Goal: Complete application form

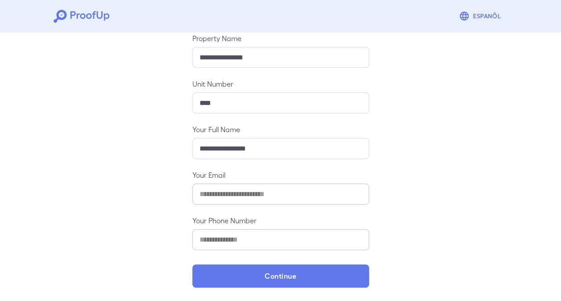
scroll to position [103, 0]
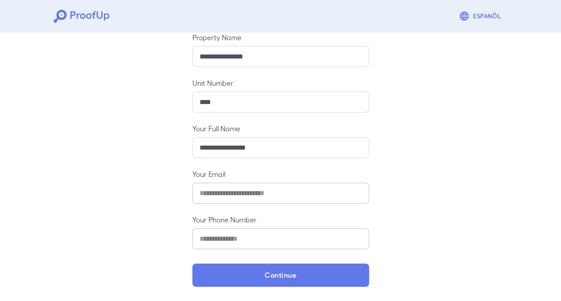
click at [236, 151] on input "**********" at bounding box center [280, 147] width 177 height 21
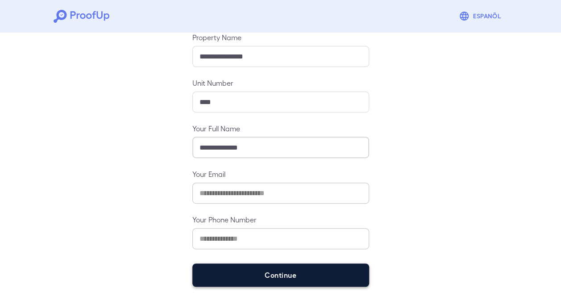
type input "**********"
click at [277, 276] on button "Continue" at bounding box center [280, 274] width 177 height 23
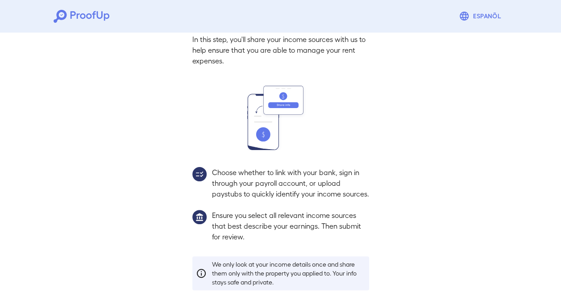
scroll to position [91, 0]
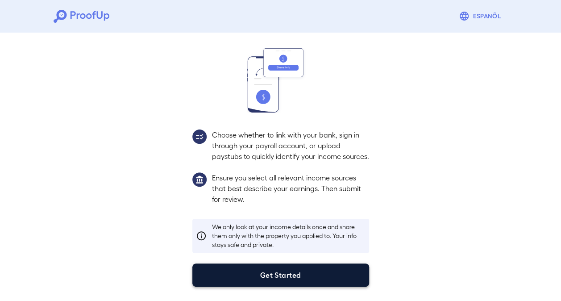
click at [282, 273] on button "Get Started" at bounding box center [280, 274] width 177 height 23
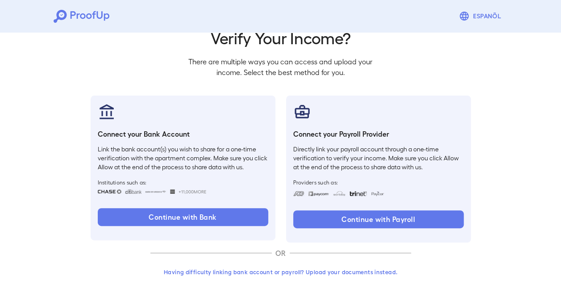
scroll to position [40, 0]
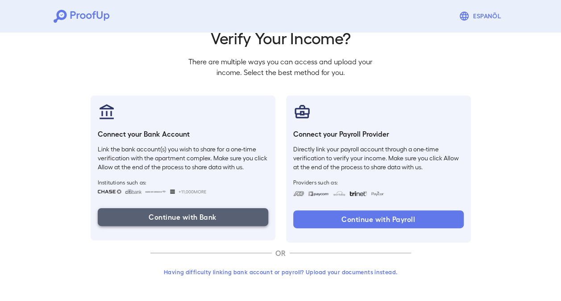
click at [211, 218] on button "Continue with Bank" at bounding box center [183, 217] width 170 height 18
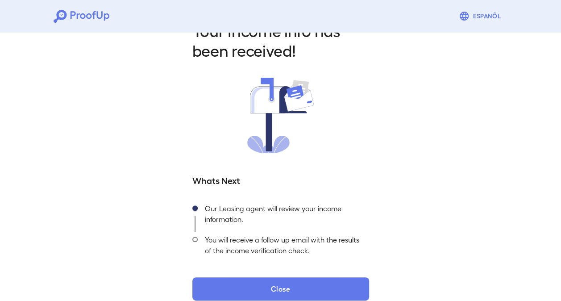
scroll to position [41, 0]
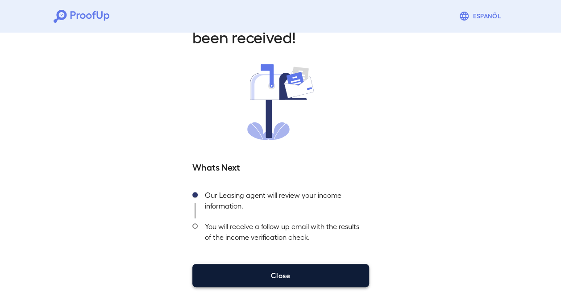
click at [290, 270] on button "Close" at bounding box center [280, 275] width 177 height 23
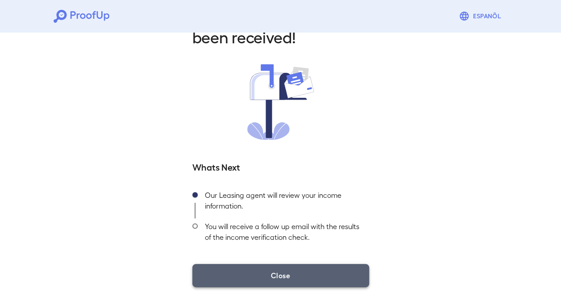
click at [351, 273] on button "Close" at bounding box center [280, 275] width 177 height 23
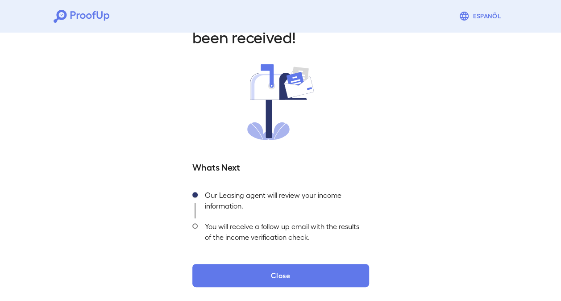
scroll to position [0, 0]
